Goal: Task Accomplishment & Management: Use online tool/utility

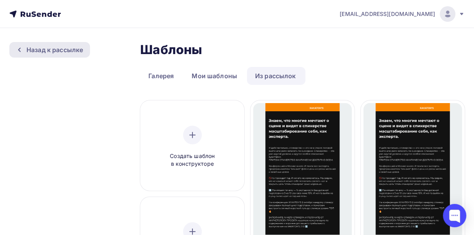
click at [73, 49] on div "Назад к рассылке" at bounding box center [54, 49] width 56 height 9
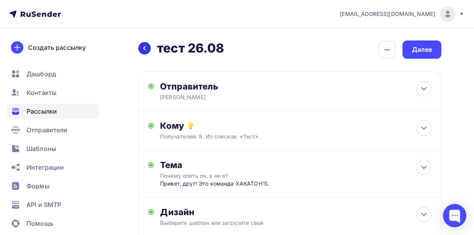
click at [150, 46] on div at bounding box center [144, 48] width 12 height 12
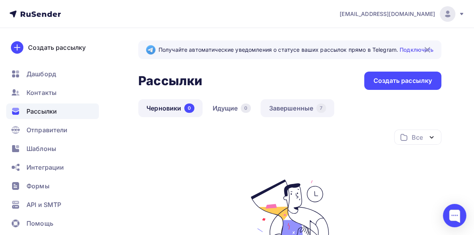
click at [274, 110] on link "Завершенные 7" at bounding box center [297, 108] width 74 height 18
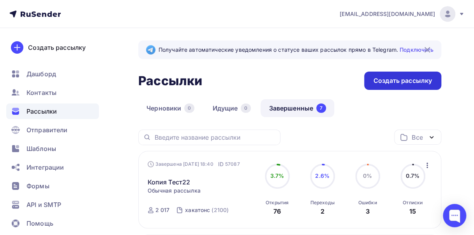
click at [395, 82] on div "Создать рассылку" at bounding box center [402, 80] width 58 height 9
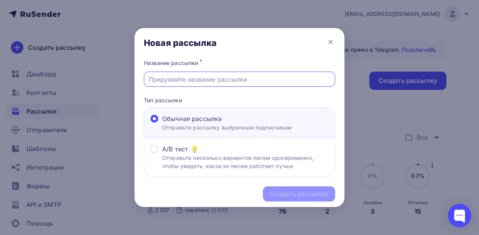
click at [212, 79] on input "text" at bounding box center [240, 79] width 182 height 9
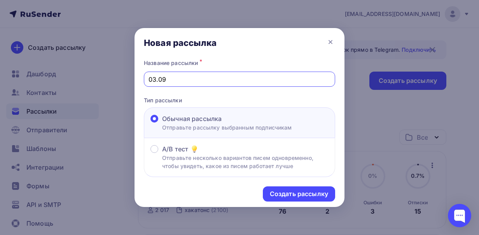
type input "03.09"
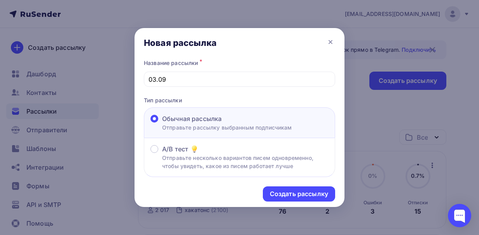
click at [287, 186] on div "Создать рассылку" at bounding box center [240, 194] width 210 height 34
click at [300, 197] on div "Создать рассылку" at bounding box center [299, 193] width 58 height 9
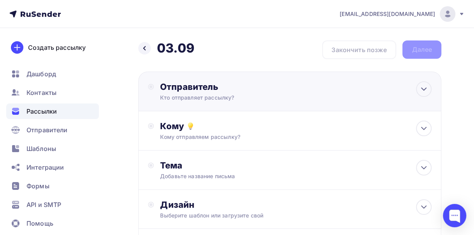
click at [202, 88] on div "Отправитель" at bounding box center [244, 86] width 168 height 11
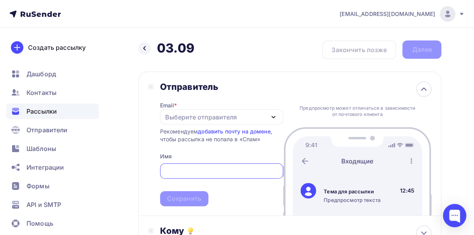
click at [170, 111] on div "Выберите отправителя" at bounding box center [221, 116] width 123 height 15
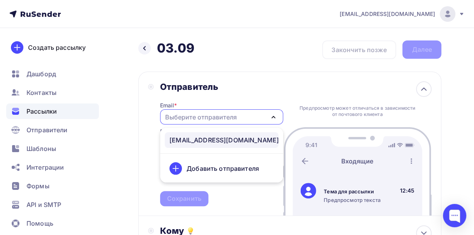
click at [181, 145] on link "xakatons@biz77.ru" at bounding box center [222, 140] width 114 height 16
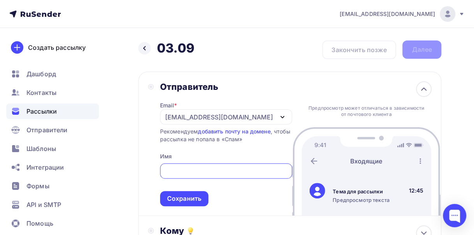
click at [196, 171] on input "text" at bounding box center [225, 171] width 123 height 9
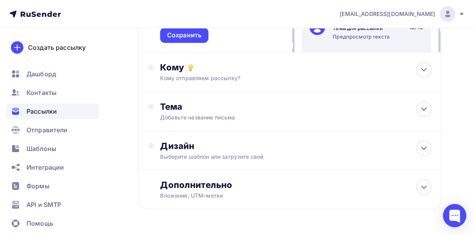
scroll to position [165, 0]
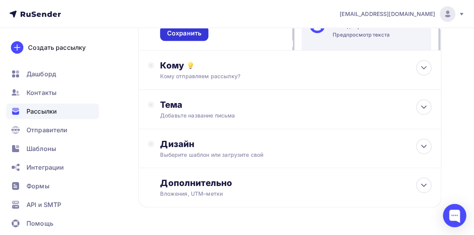
type input "ХАКАТОН'S"
click at [170, 36] on div "Сохранить" at bounding box center [184, 33] width 34 height 9
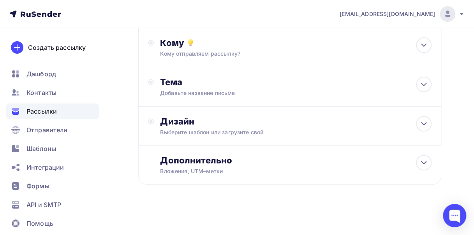
scroll to position [0, 0]
click at [221, 125] on div "Дизайн" at bounding box center [295, 121] width 271 height 11
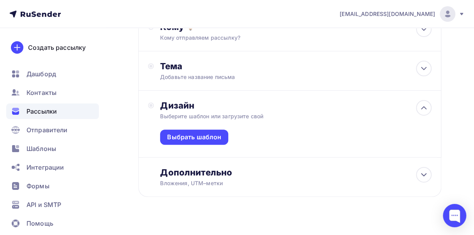
scroll to position [112, 0]
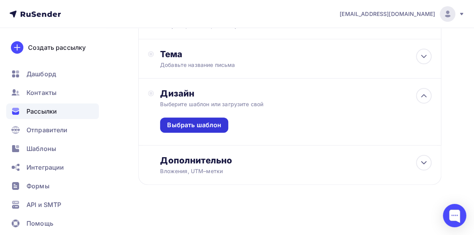
click at [206, 122] on div "Выбрать шаблон" at bounding box center [194, 125] width 54 height 9
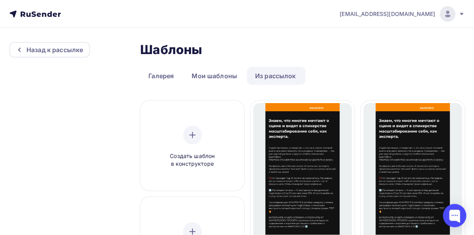
click at [265, 72] on link "Из рассылок" at bounding box center [275, 76] width 57 height 18
click at [160, 68] on link "Галерея" at bounding box center [161, 76] width 42 height 18
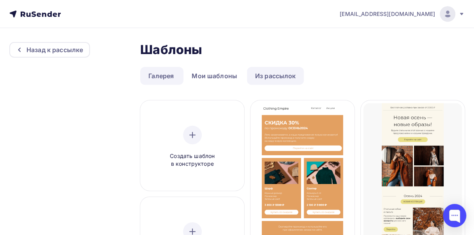
click at [258, 77] on link "Из рассылок" at bounding box center [275, 76] width 57 height 18
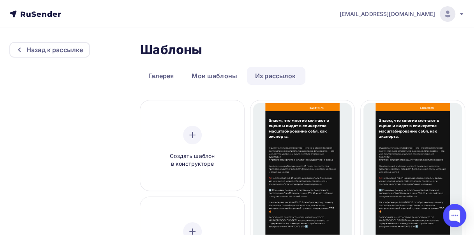
click at [264, 75] on link "Из рассылок" at bounding box center [275, 76] width 57 height 18
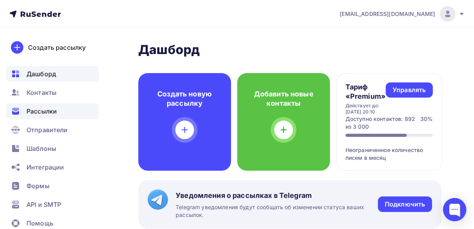
click at [30, 110] on span "Рассылки" at bounding box center [41, 111] width 30 height 9
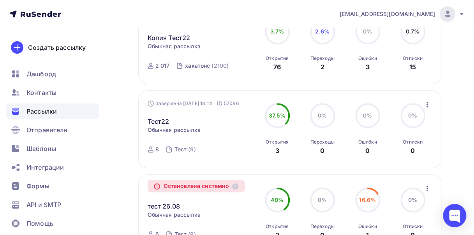
scroll to position [145, 0]
click at [50, 150] on span "Шаблоны" at bounding box center [41, 148] width 30 height 9
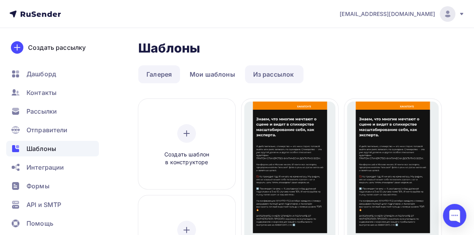
click at [163, 76] on link "Галерея" at bounding box center [159, 74] width 42 height 18
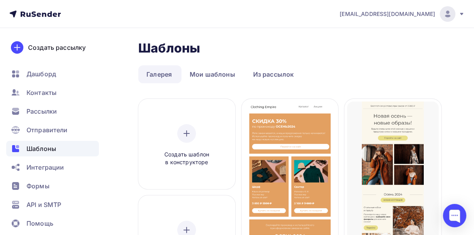
click at [240, 51] on div "Шаблоны Шаблоны" at bounding box center [289, 48] width 303 height 16
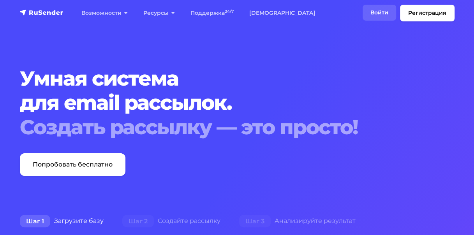
click at [387, 11] on link "Войти" at bounding box center [378, 13] width 33 height 16
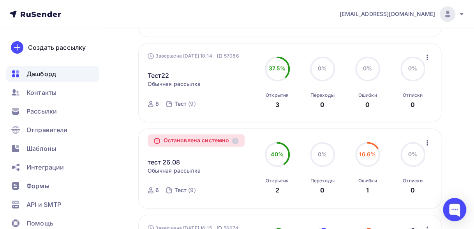
scroll to position [517, 0]
click at [42, 128] on span "Отправители" at bounding box center [46, 129] width 41 height 9
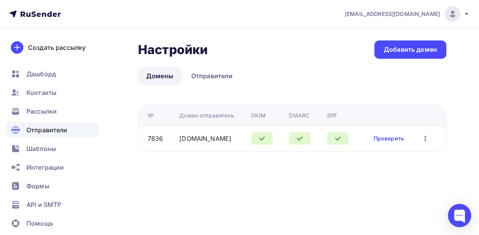
click at [187, 121] on th "Домен отправитель" at bounding box center [212, 115] width 72 height 20
click at [39, 144] on div "Шаблоны" at bounding box center [52, 149] width 93 height 16
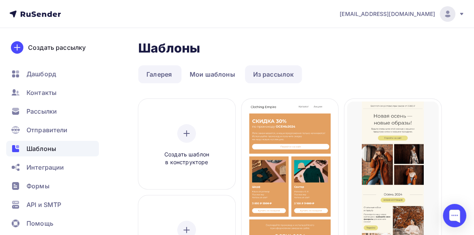
click at [258, 77] on link "Из рассылок" at bounding box center [273, 74] width 57 height 18
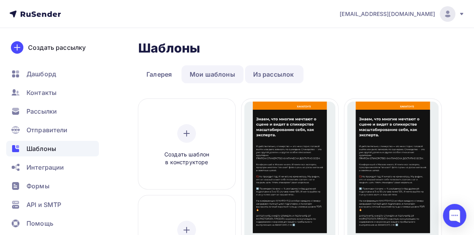
click at [195, 72] on link "Мои шаблоны" at bounding box center [212, 74] width 62 height 18
